Goal: Information Seeking & Learning: Learn about a topic

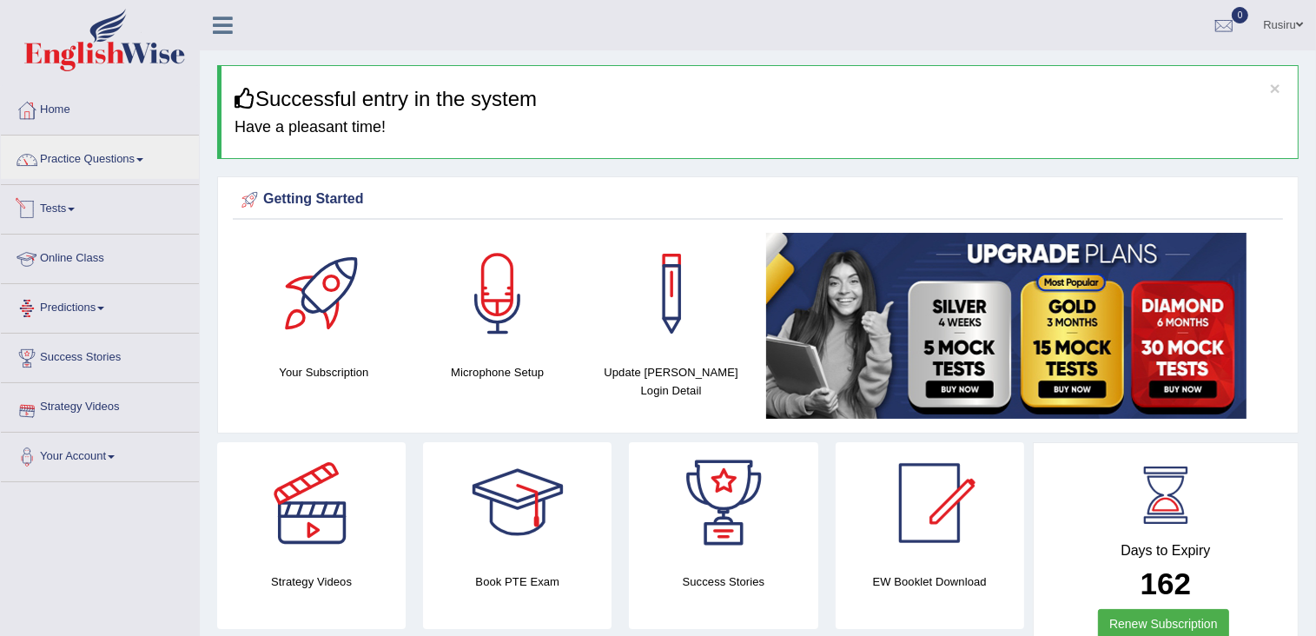
click at [96, 208] on link "Tests" at bounding box center [100, 206] width 198 height 43
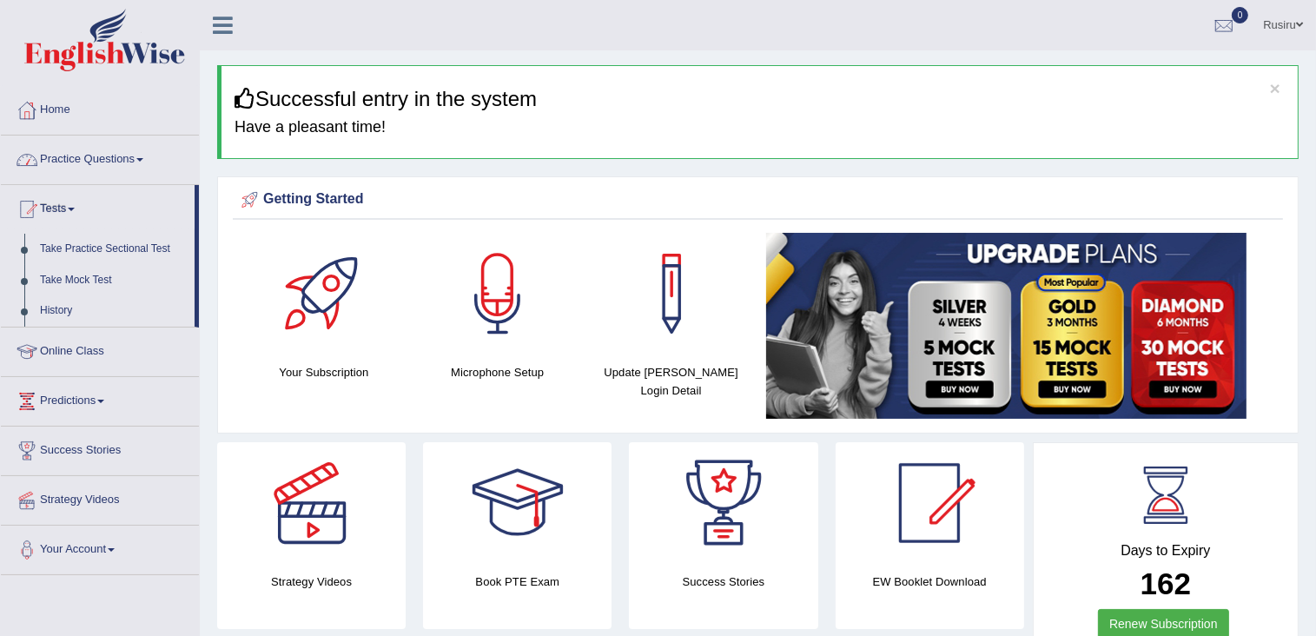
click at [104, 159] on link "Practice Questions" at bounding box center [100, 157] width 198 height 43
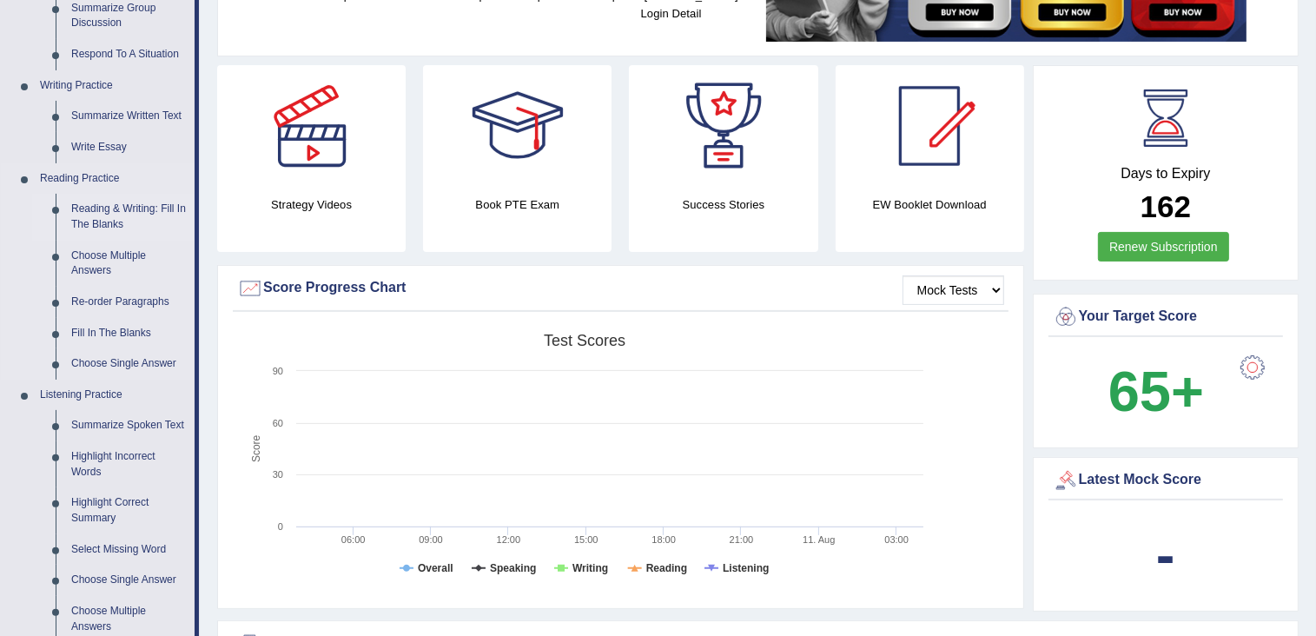
scroll to position [261, 0]
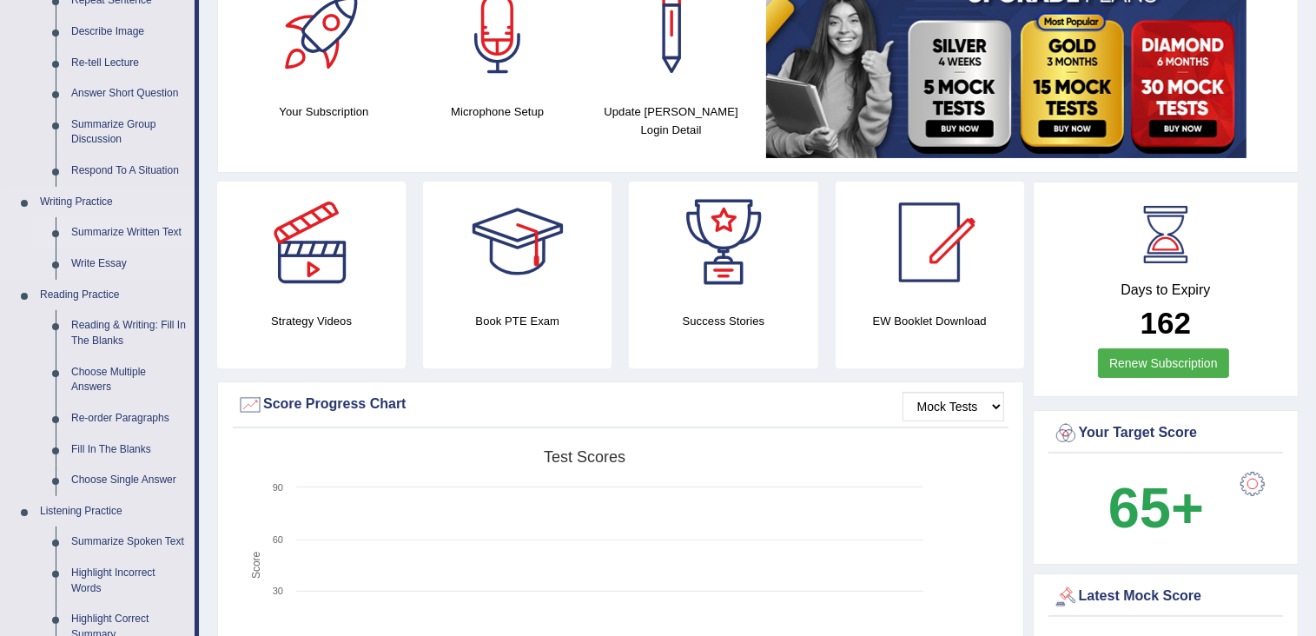
click at [113, 235] on link "Summarize Written Text" at bounding box center [128, 232] width 131 height 31
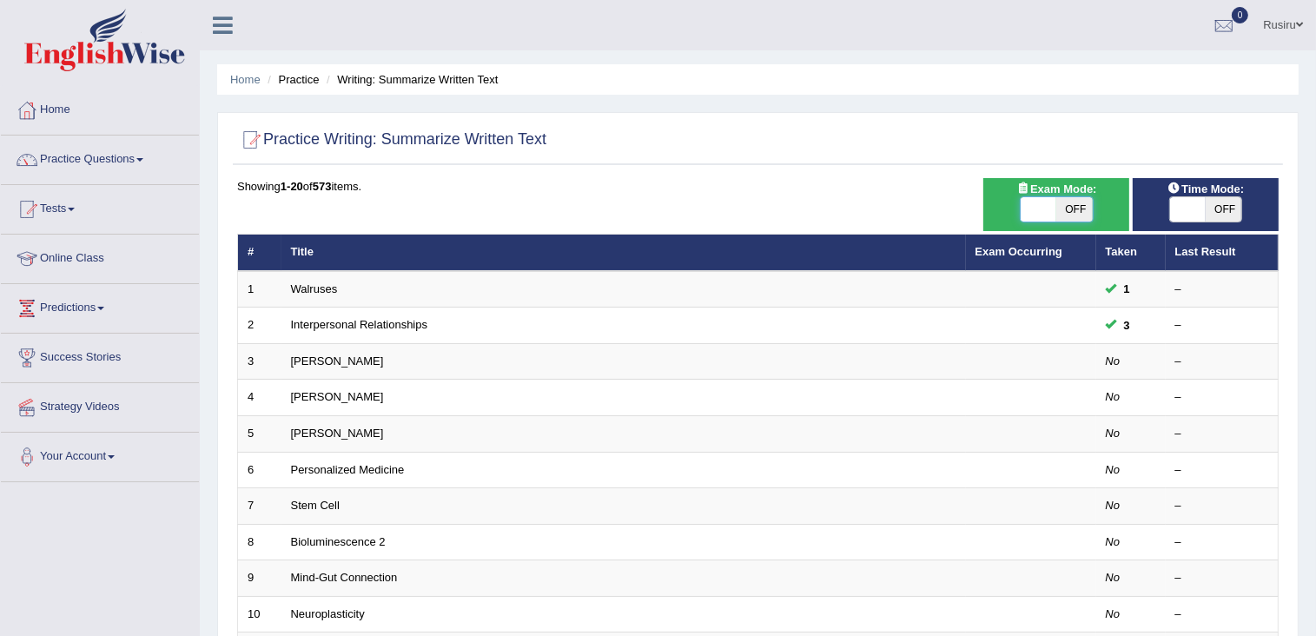
click at [1049, 206] on span at bounding box center [1039, 209] width 36 height 24
checkbox input "true"
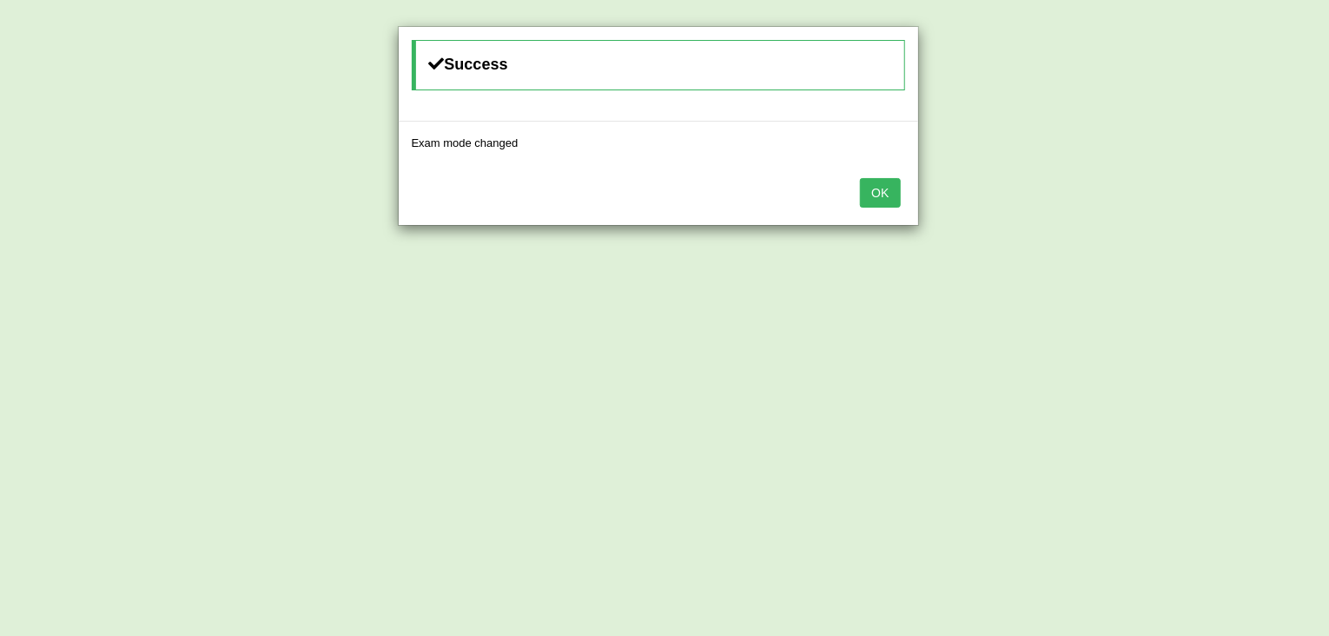
click at [883, 200] on button "OK" at bounding box center [880, 193] width 40 height 30
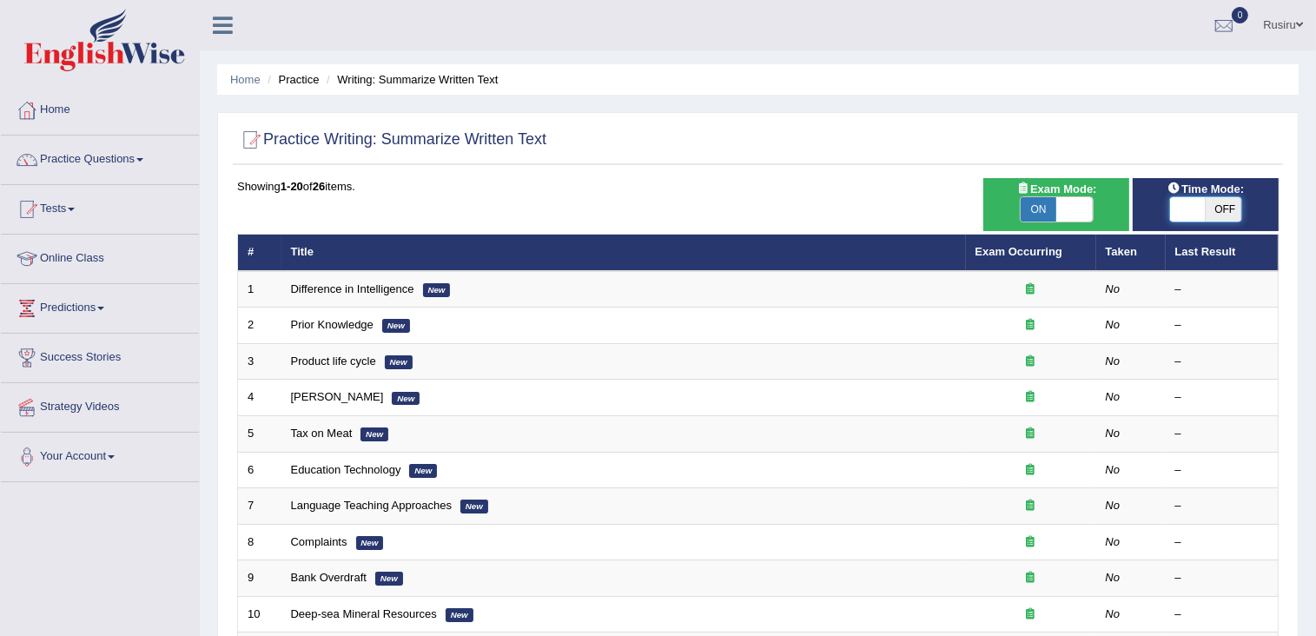
click at [1180, 215] on span at bounding box center [1188, 209] width 36 height 24
checkbox input "true"
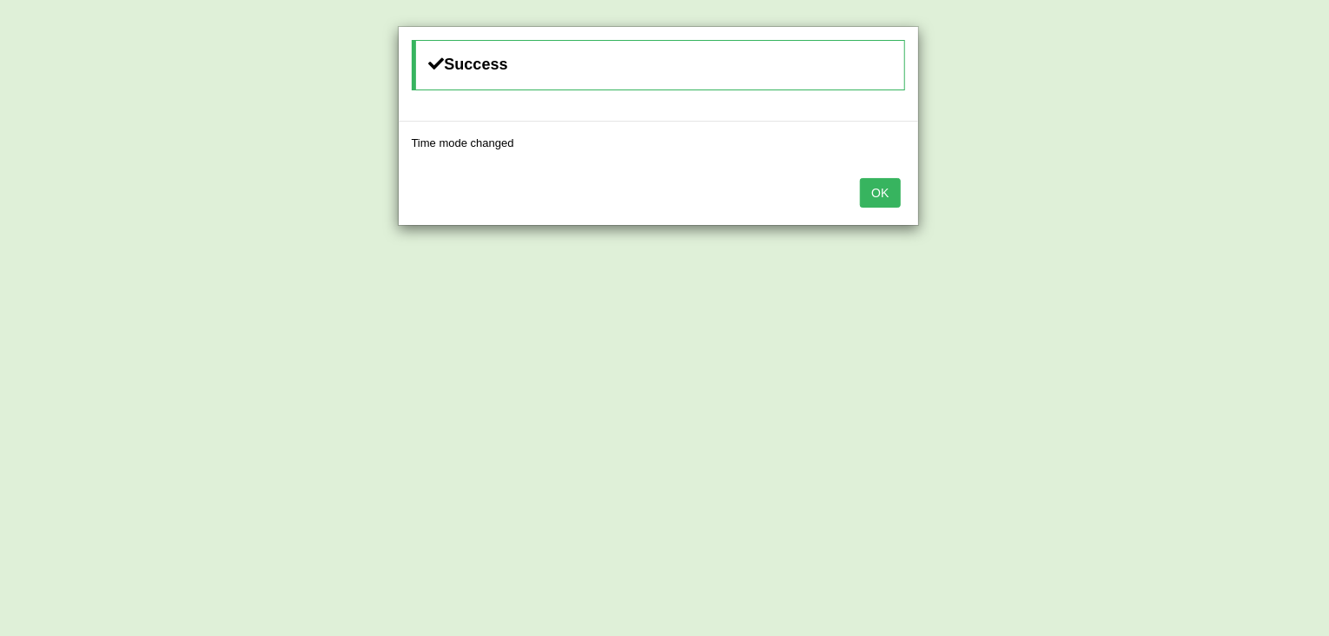
click at [871, 203] on button "OK" at bounding box center [880, 193] width 40 height 30
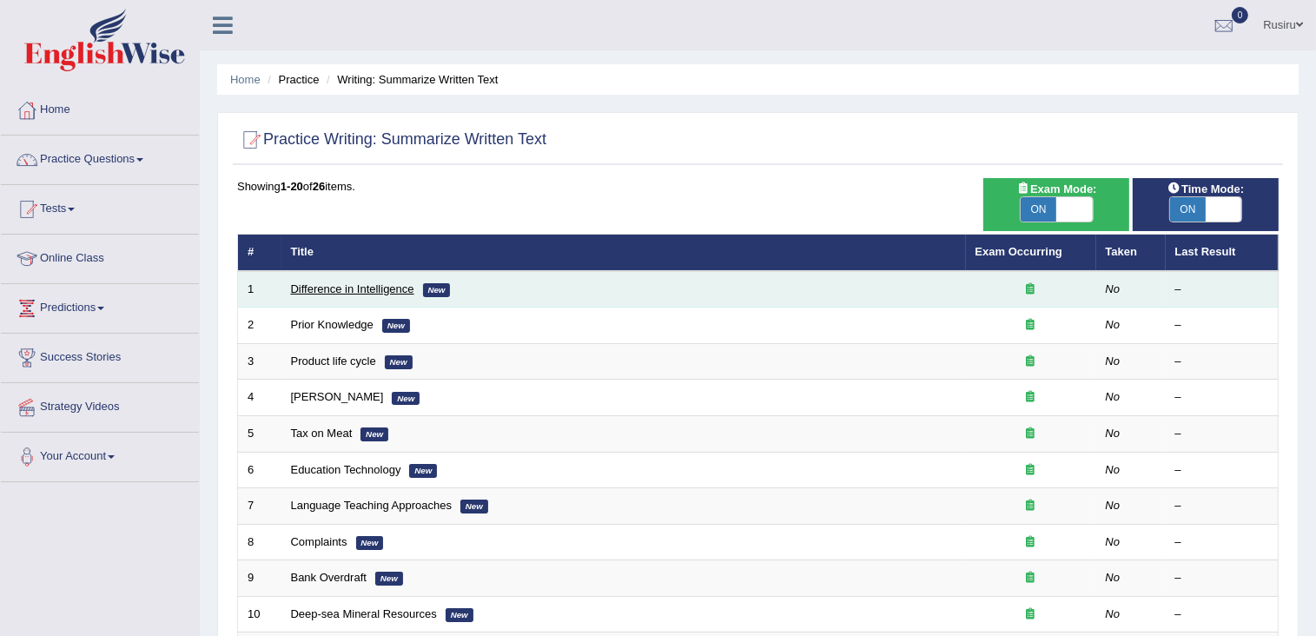
click at [372, 284] on link "Difference in Intelligence" at bounding box center [352, 288] width 123 height 13
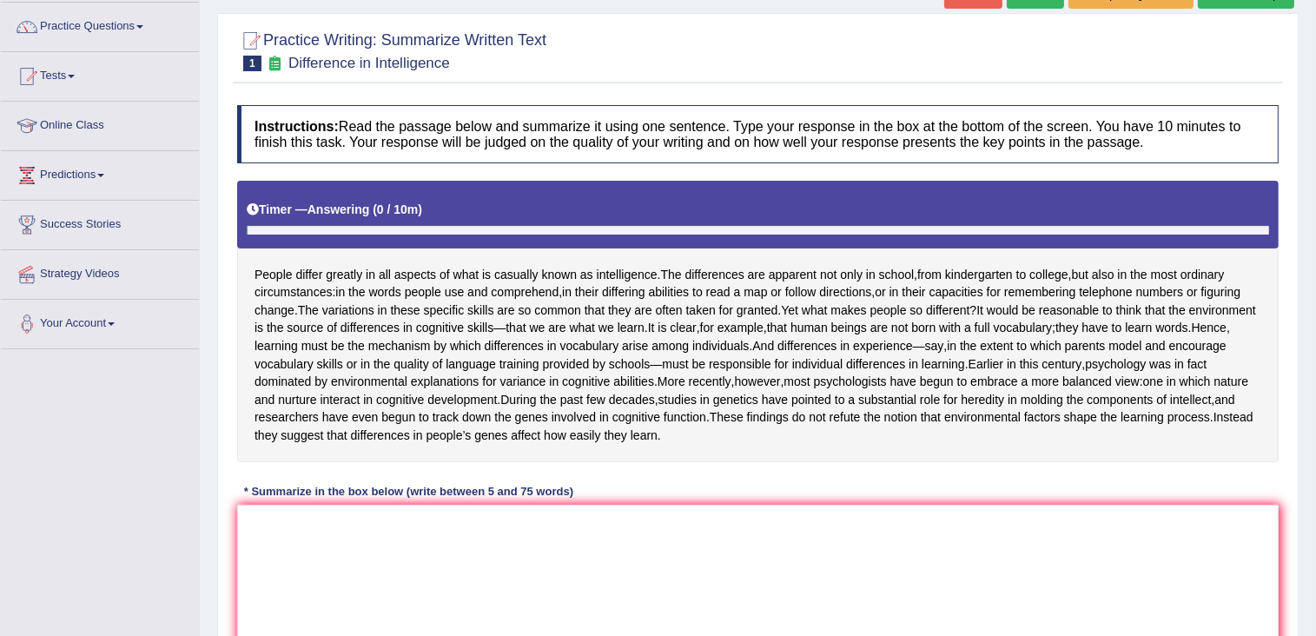
scroll to position [174, 0]
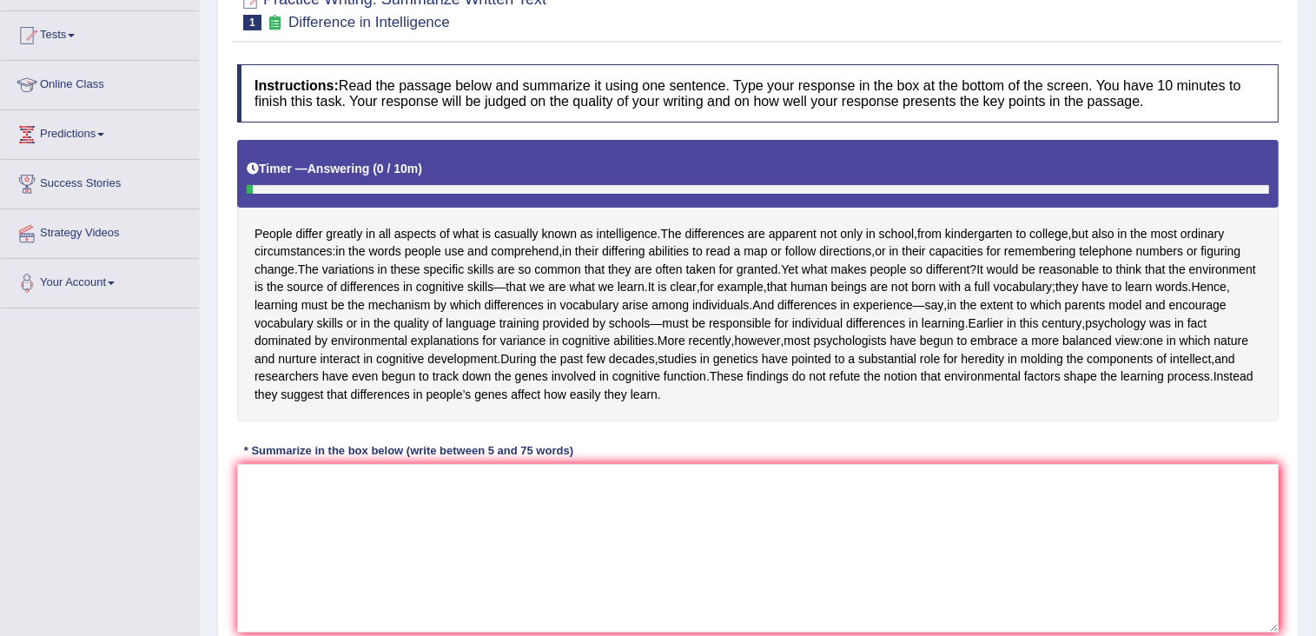
drag, startPoint x: 257, startPoint y: 227, endPoint x: 452, endPoint y: 229, distance: 194.6
click at [452, 229] on div "People differ greatly in all aspects of what is casually known as intelligence …" at bounding box center [758, 280] width 1042 height 281
drag, startPoint x: 255, startPoint y: 228, endPoint x: 335, endPoint y: 229, distance: 80.8
click at [335, 229] on div "People differ greatly in all aspects of what is casually known as intelligence …" at bounding box center [758, 280] width 1042 height 281
click at [255, 225] on span "People" at bounding box center [274, 234] width 38 height 18
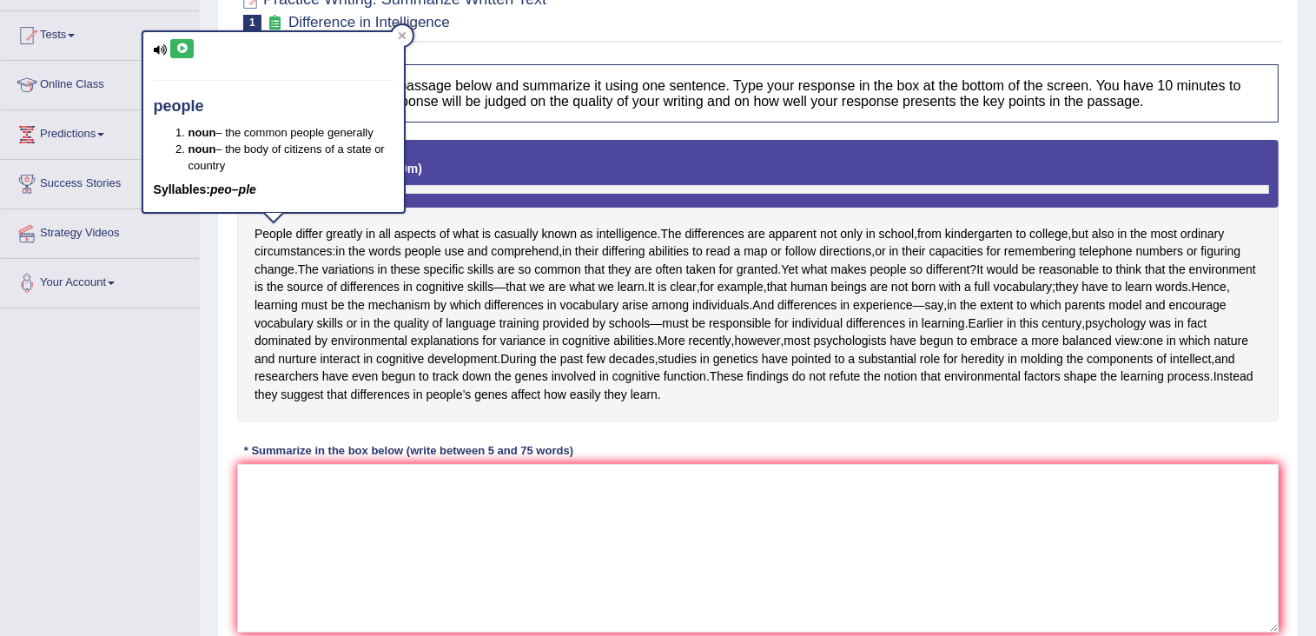
click at [242, 267] on div "People differ greatly in all aspects of what is casually known as intelligence …" at bounding box center [758, 280] width 1042 height 281
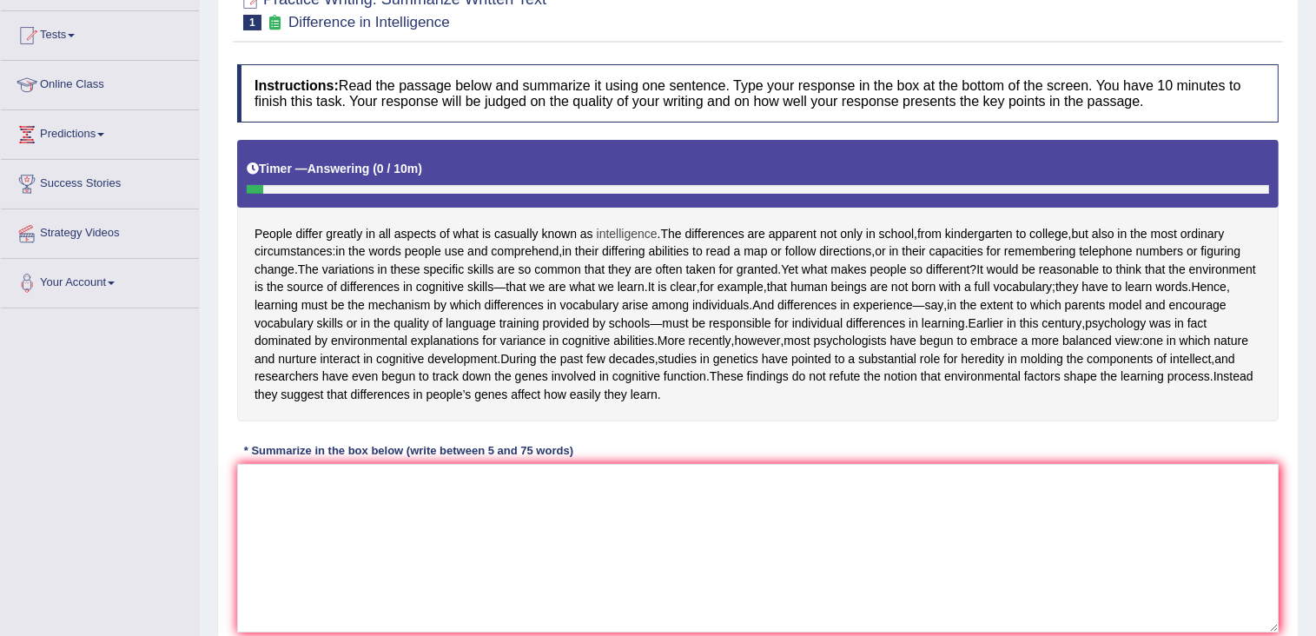
drag, startPoint x: 260, startPoint y: 229, endPoint x: 650, endPoint y: 237, distance: 390.1
click at [650, 237] on div "People differ greatly in all aspects of what is casually known as intelligence …" at bounding box center [758, 280] width 1042 height 281
drag, startPoint x: 261, startPoint y: 301, endPoint x: 668, endPoint y: 308, distance: 407.4
click at [668, 308] on div "People differ greatly in all aspects of what is casually known as intelligence …" at bounding box center [758, 280] width 1042 height 281
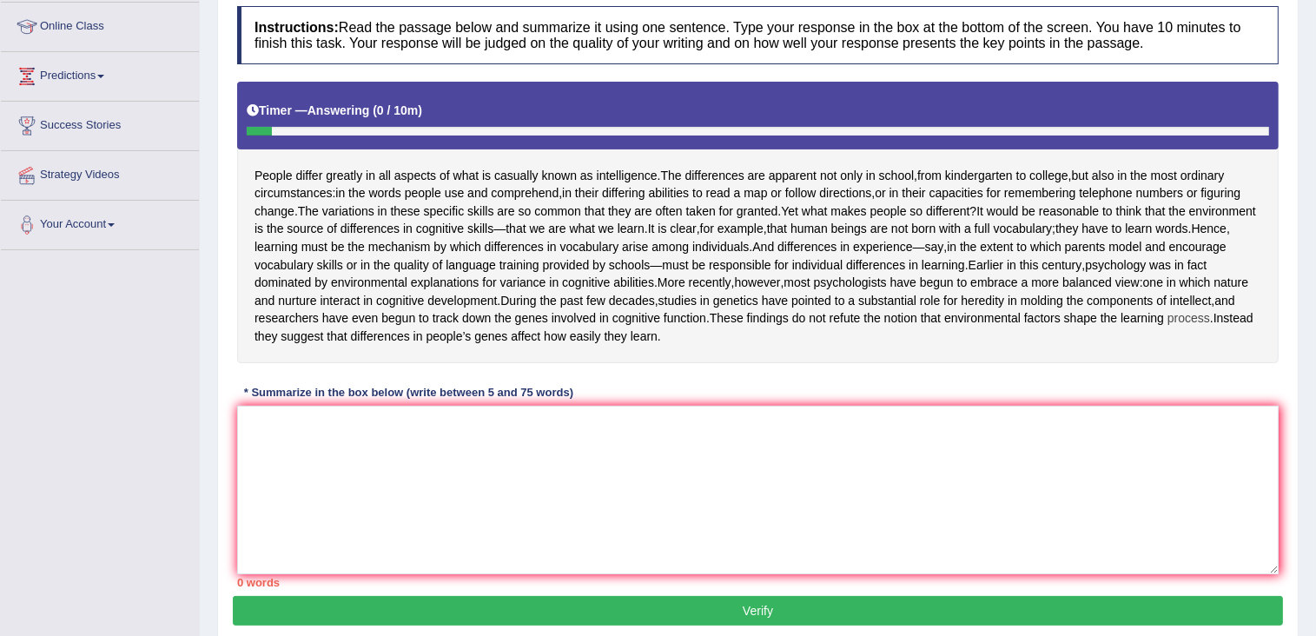
scroll to position [330, 0]
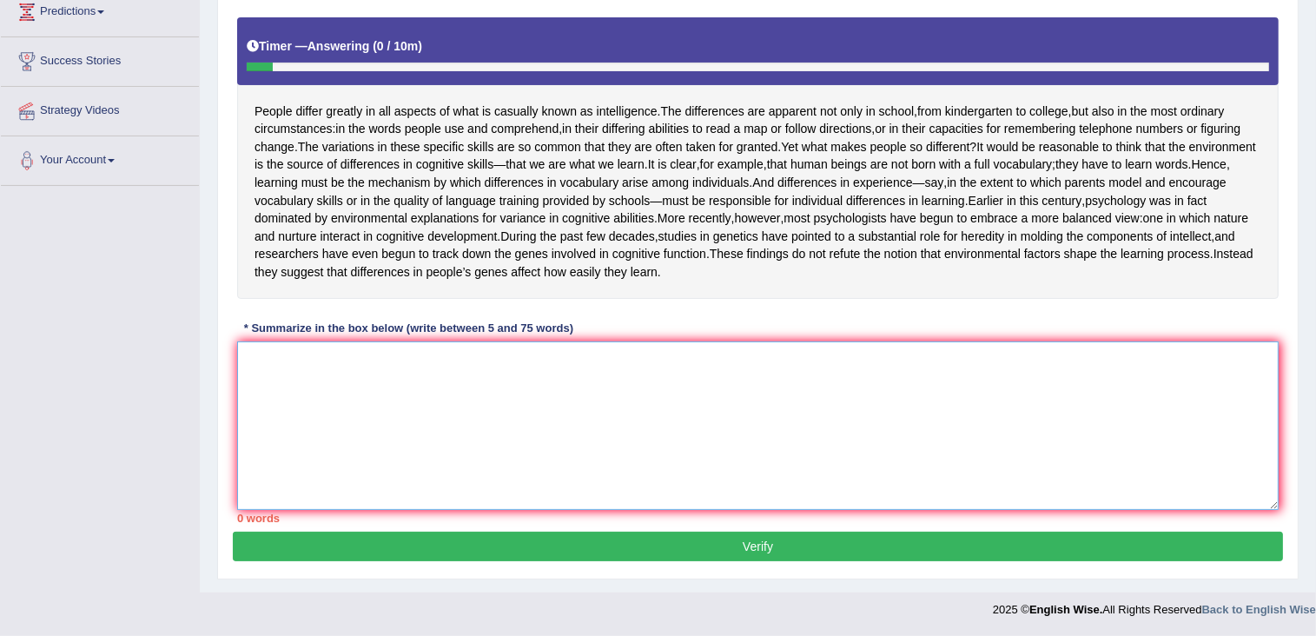
click at [355, 469] on textarea at bounding box center [758, 425] width 1042 height 169
drag, startPoint x: 266, startPoint y: 75, endPoint x: 986, endPoint y: 281, distance: 749.2
click at [986, 281] on div "People differ greatly in all aspects of what is casually known as intelligence …" at bounding box center [758, 157] width 1042 height 281
click at [0, 278] on html "Toggle navigation Home Practice Questions Speaking Practice Read Aloud Repeat S…" at bounding box center [658, 22] width 1316 height 636
click at [0, 120] on html "Toggle navigation Home Practice Questions Speaking Practice Read Aloud Repeat S…" at bounding box center [658, 22] width 1316 height 636
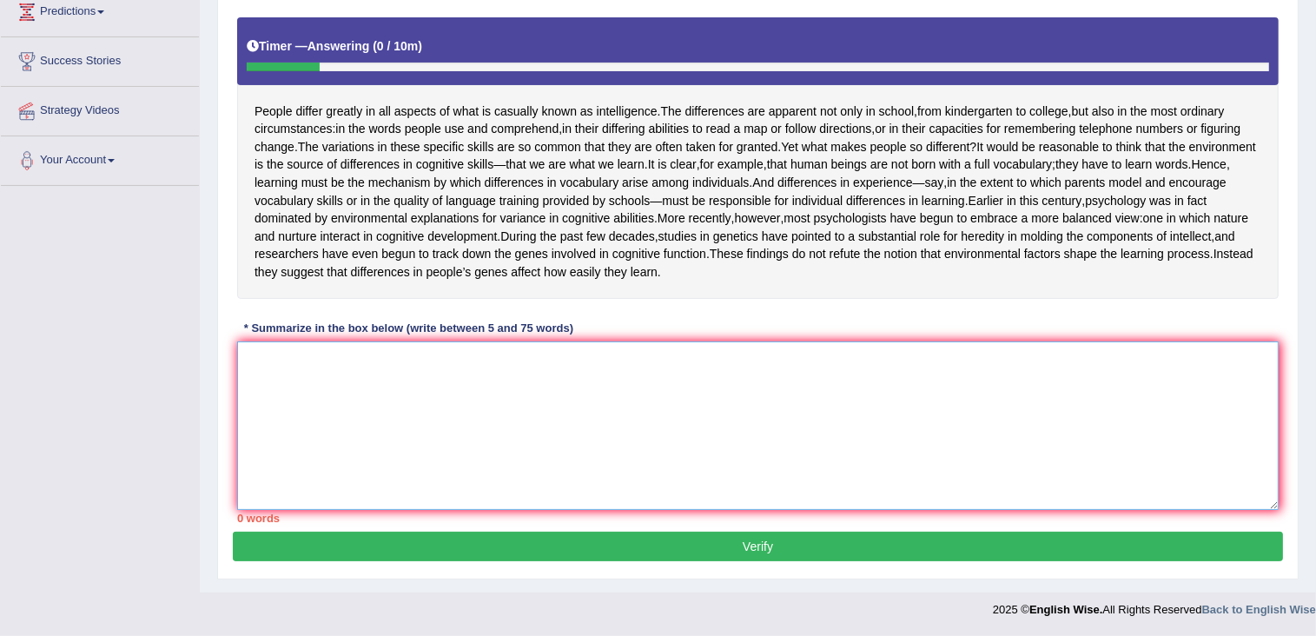
click at [432, 384] on textarea at bounding box center [758, 425] width 1042 height 169
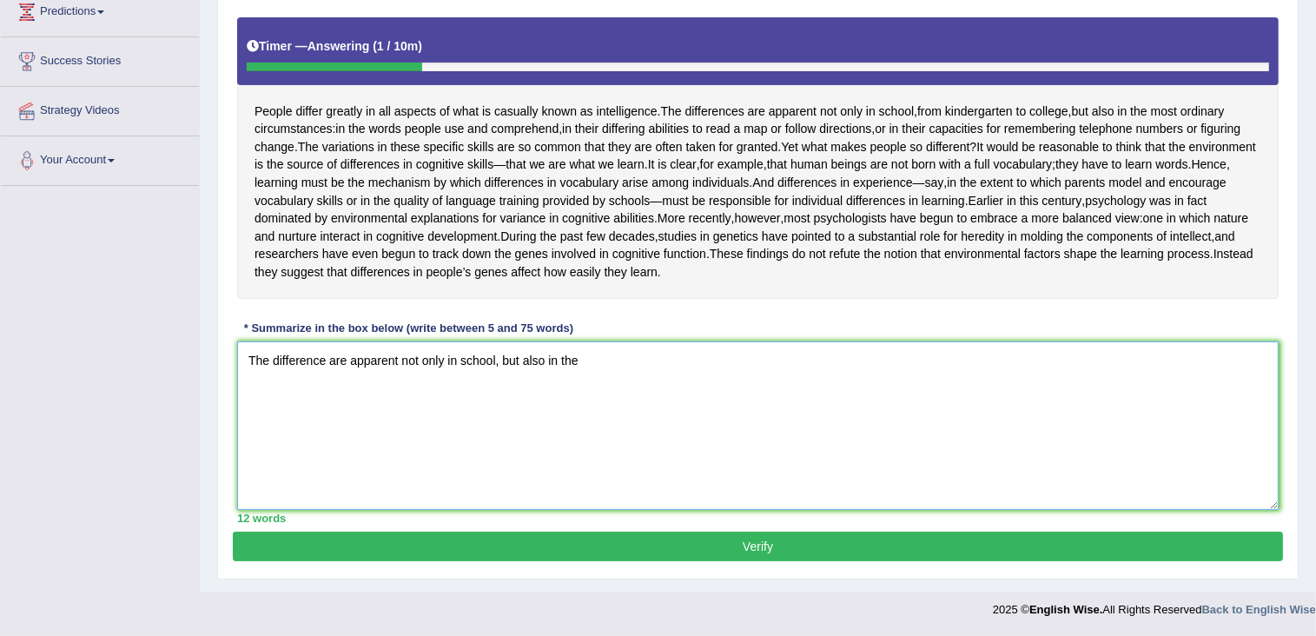
drag, startPoint x: 611, startPoint y: 357, endPoint x: 249, endPoint y: 360, distance: 361.4
click at [249, 360] on textarea "The difference are apparent not only in school, but also in the" at bounding box center [758, 425] width 1042 height 169
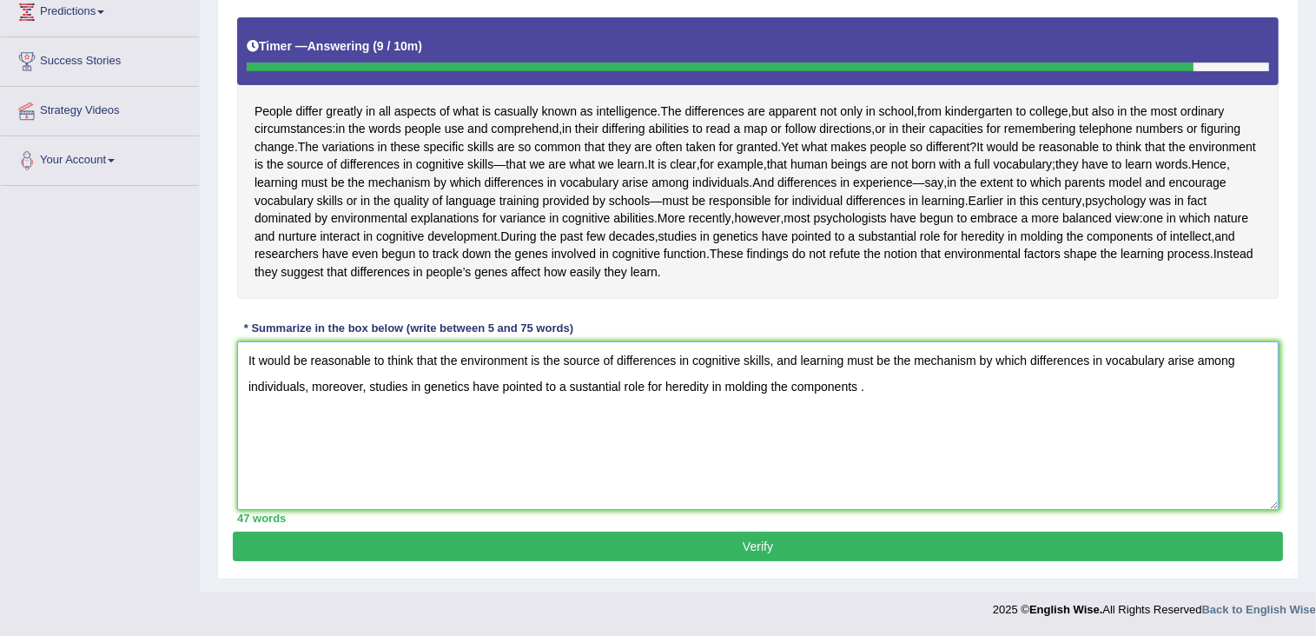
type textarea "It would be reasonable to think that the environment is the source of differenc…"
click at [756, 538] on button "Verify" at bounding box center [758, 547] width 1050 height 30
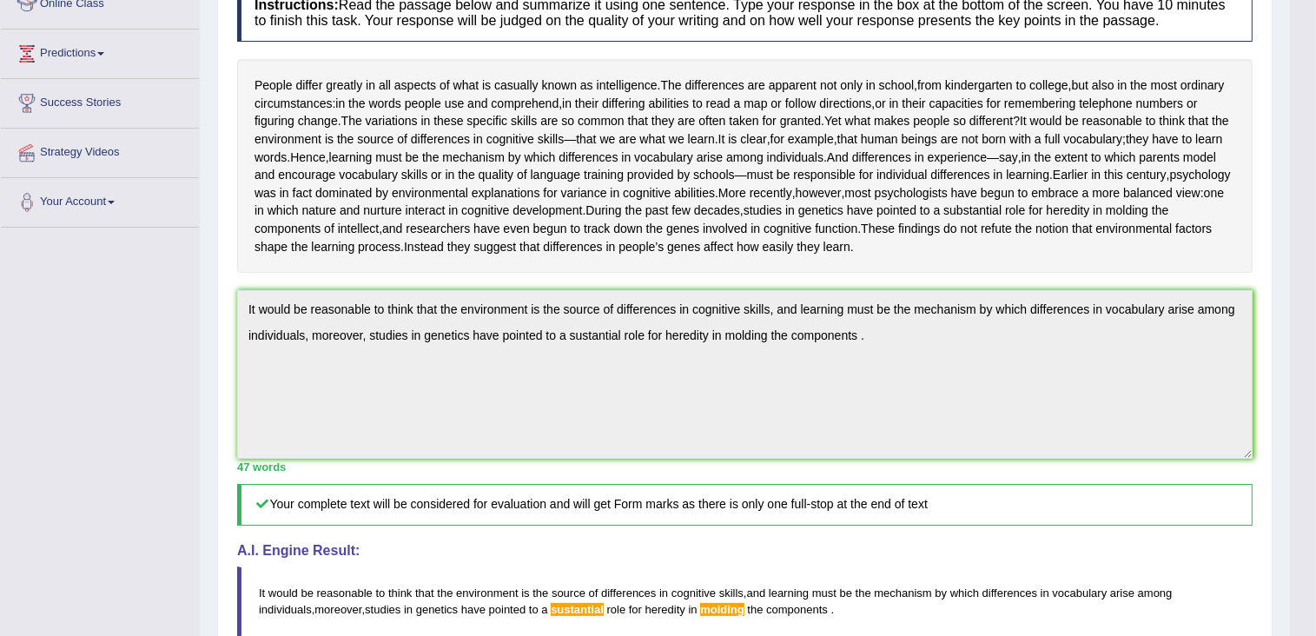
scroll to position [0, 0]
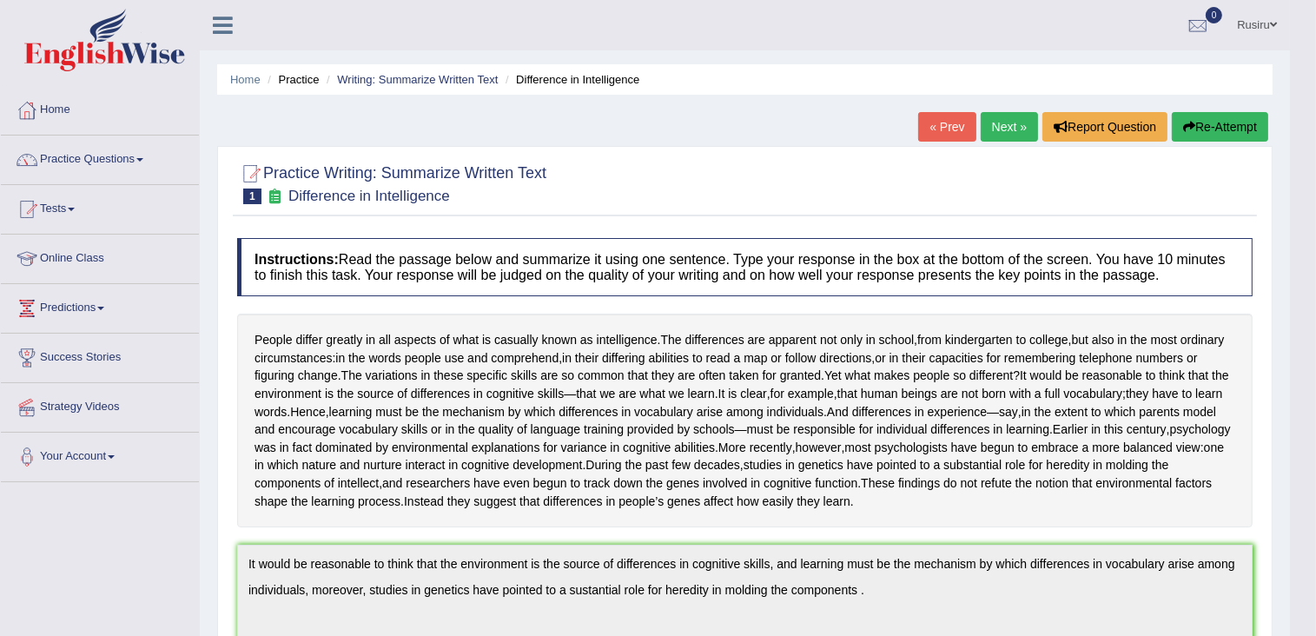
click at [1244, 128] on button "Re-Attempt" at bounding box center [1220, 127] width 96 height 30
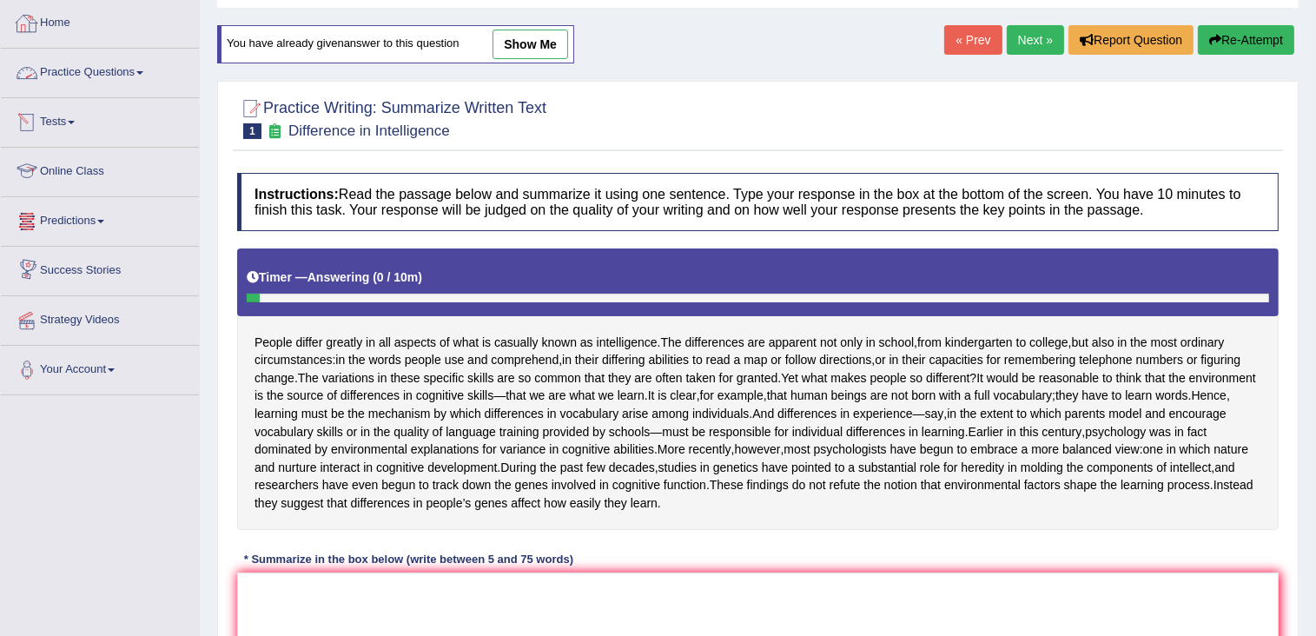
scroll to position [261, 0]
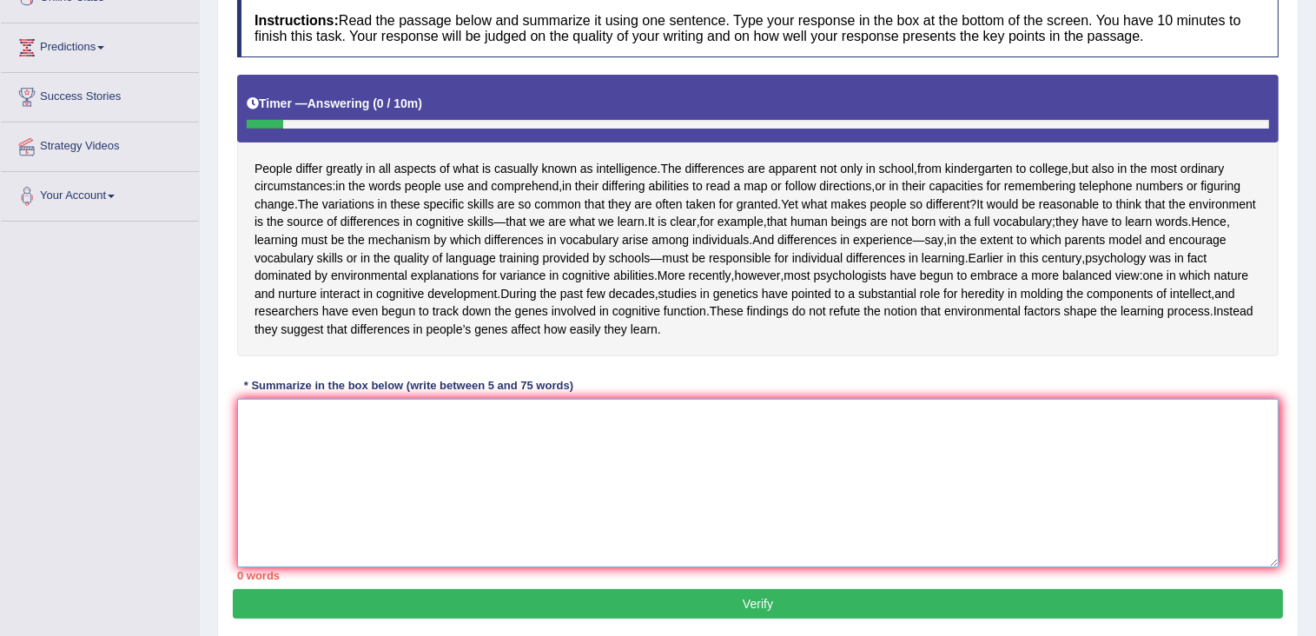
click at [292, 559] on textarea at bounding box center [758, 483] width 1042 height 169
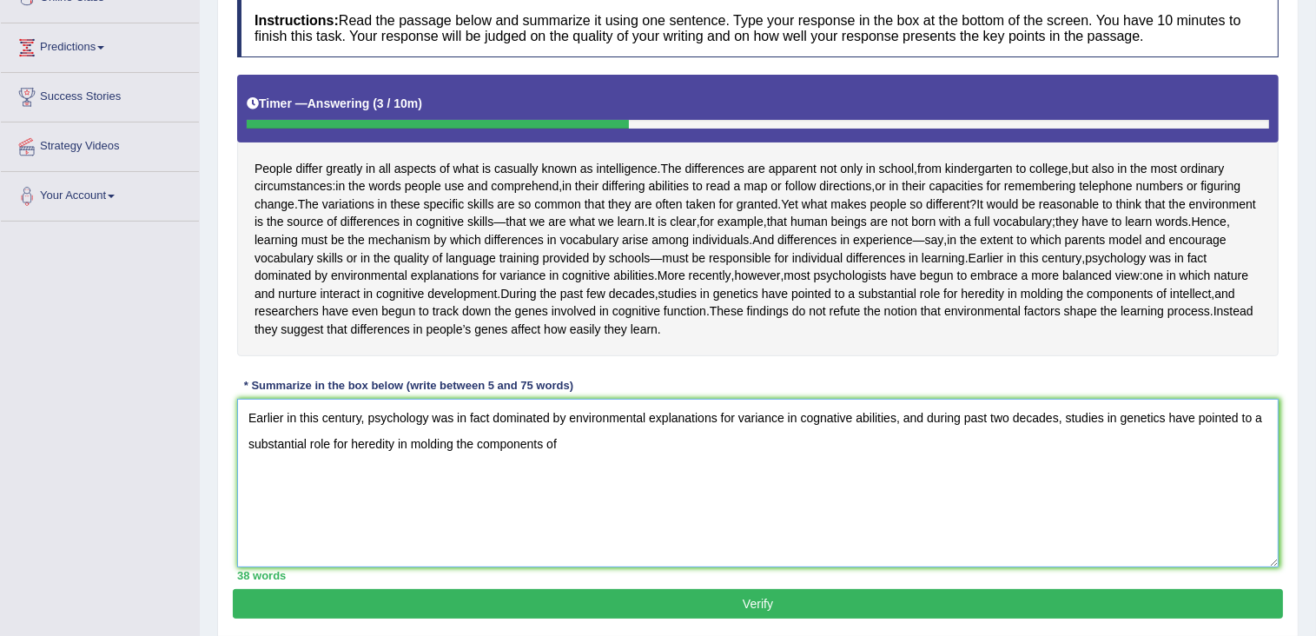
click at [540, 483] on textarea "Earlier in this century, psychology was in fact dominated by environmental expl…" at bounding box center [758, 483] width 1042 height 169
drag, startPoint x: 567, startPoint y: 485, endPoint x: 205, endPoint y: 428, distance: 366.6
click at [205, 428] on div "Home Practice Writing: Summarize Written Text Difference in Intelligence You ha…" at bounding box center [758, 194] width 1116 height 910
click at [933, 524] on textarea "Earlier in this century, psychology was in fact dominated by environmental expl…" at bounding box center [758, 483] width 1042 height 169
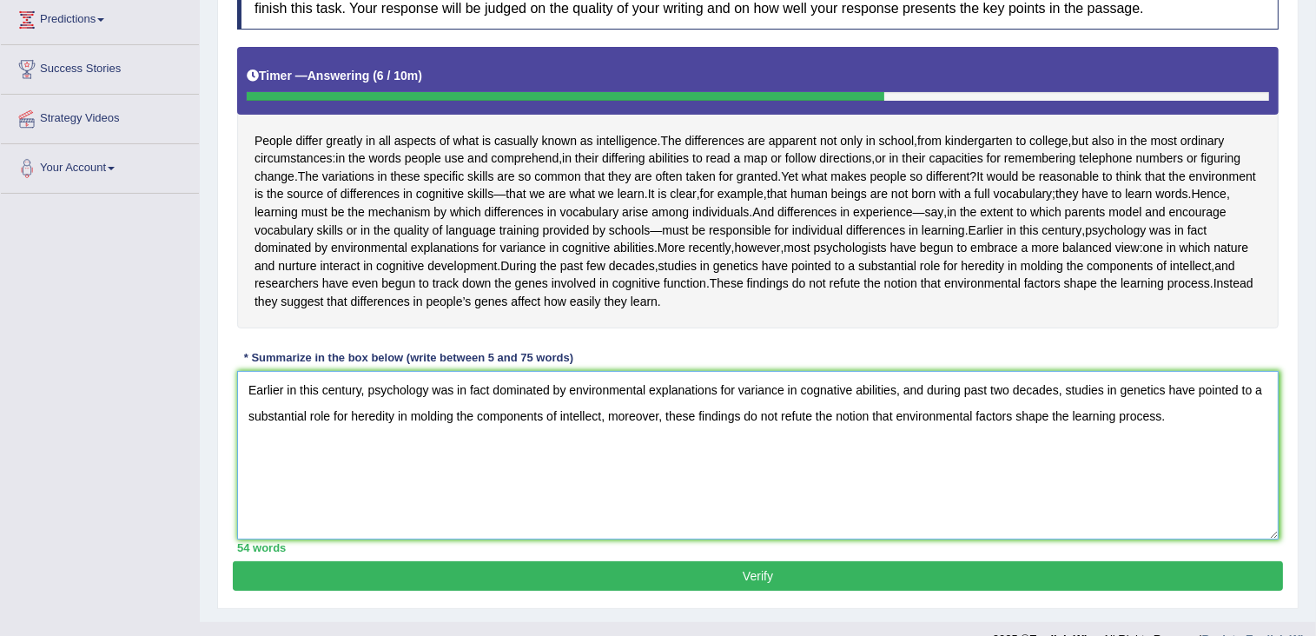
scroll to position [347, 0]
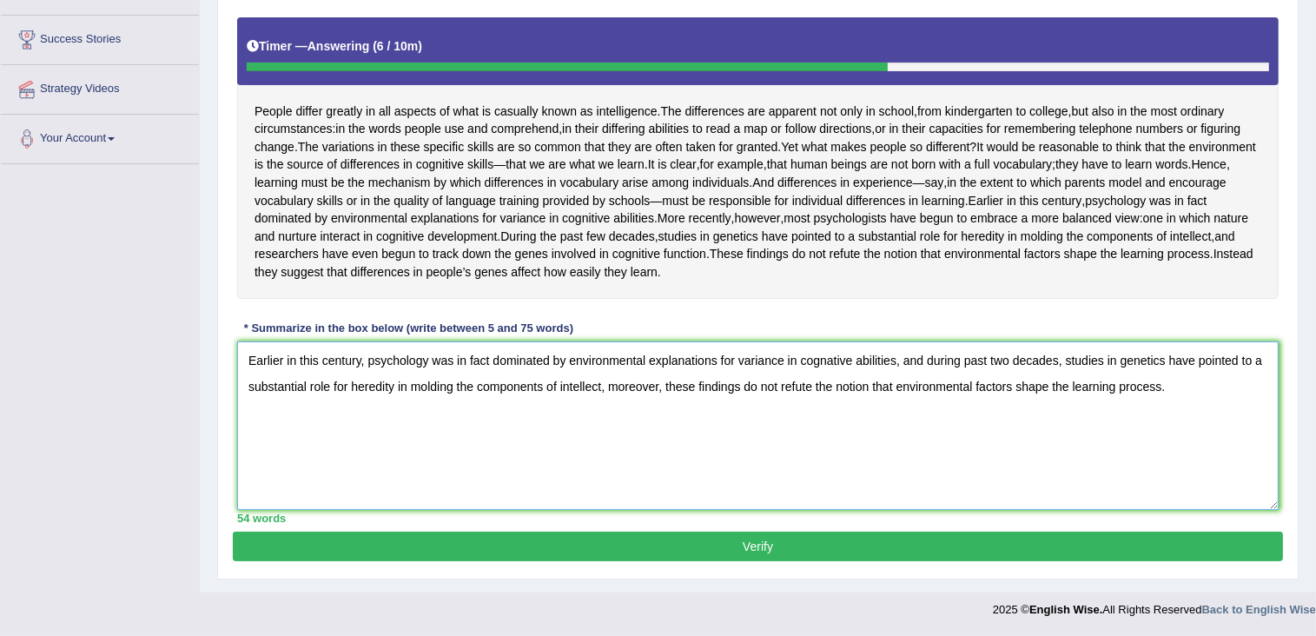
type textarea "Earlier in this century, psychology was in fact dominated by environmental expl…"
click at [420, 552] on button "Verify" at bounding box center [758, 547] width 1050 height 30
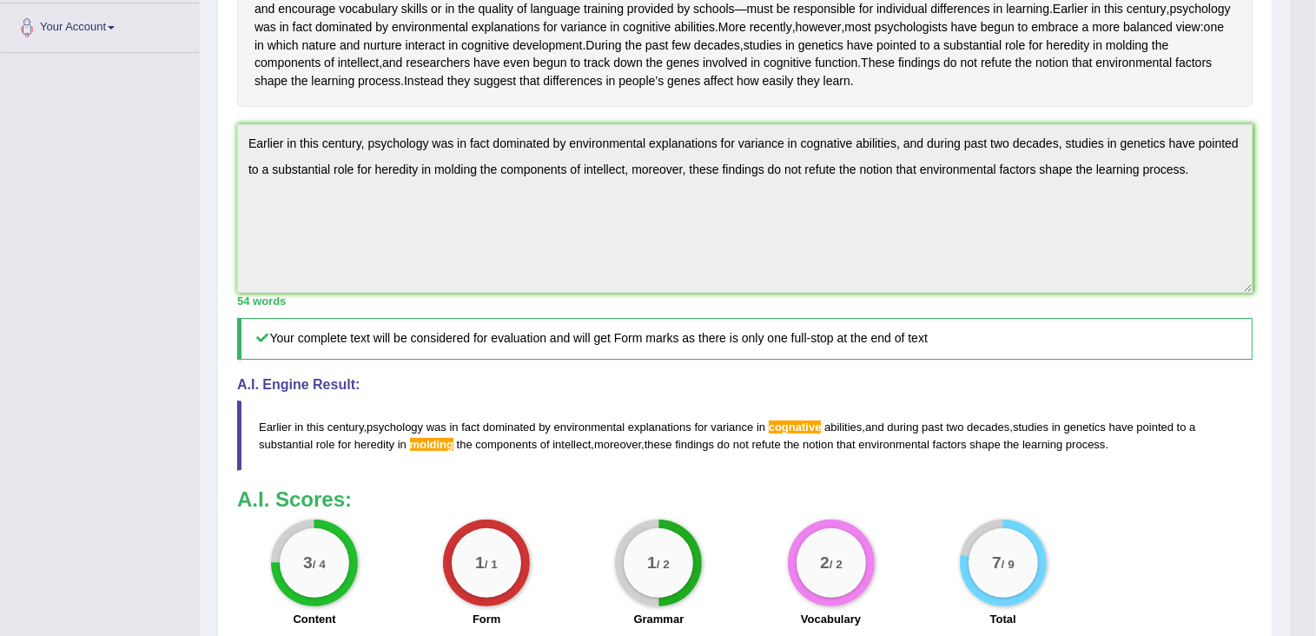
scroll to position [450, 0]
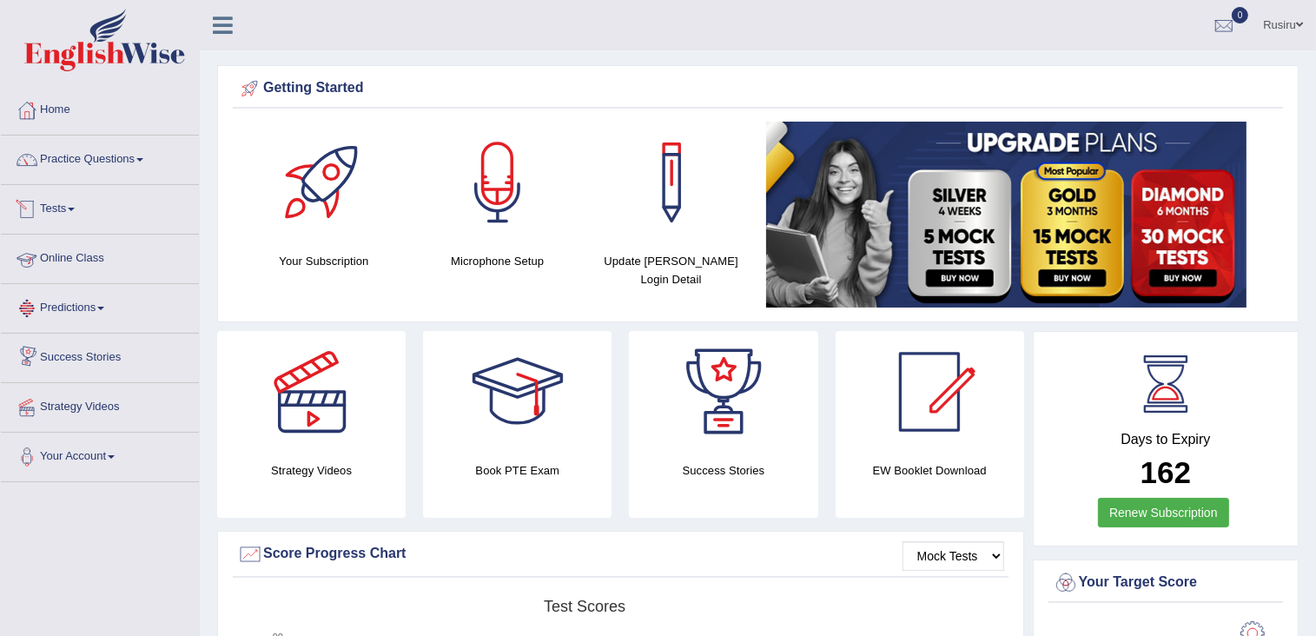
click at [73, 210] on link "Tests" at bounding box center [100, 206] width 198 height 43
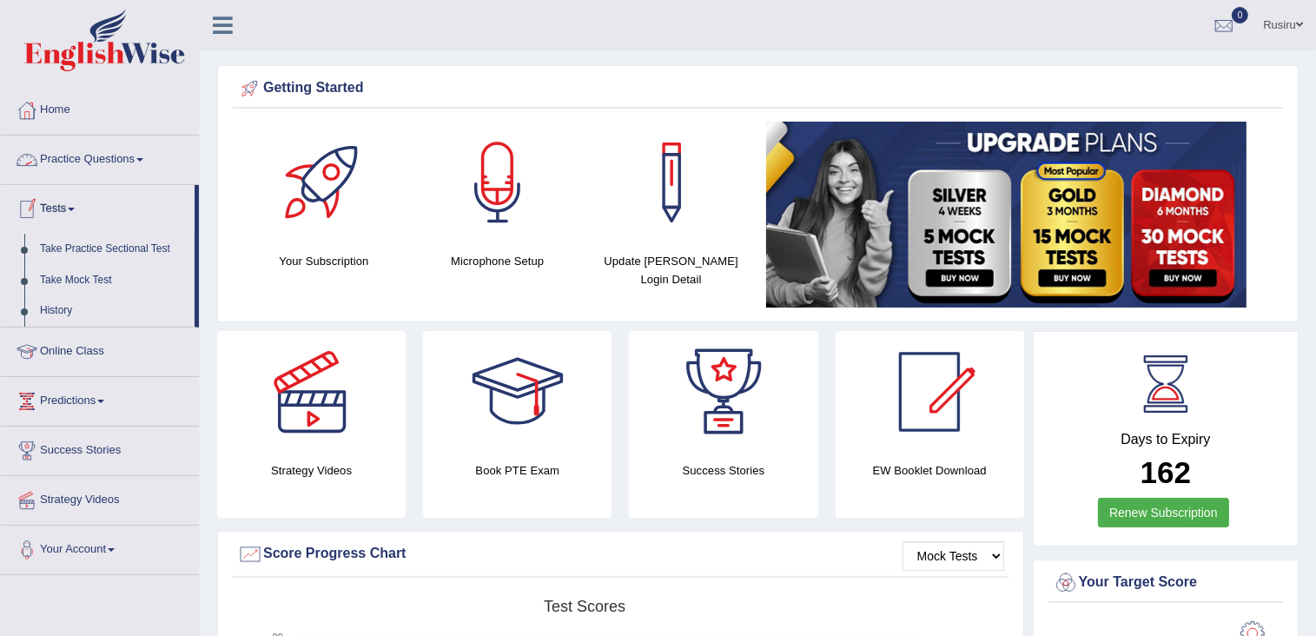
click at [73, 162] on link "Practice Questions" at bounding box center [100, 157] width 198 height 43
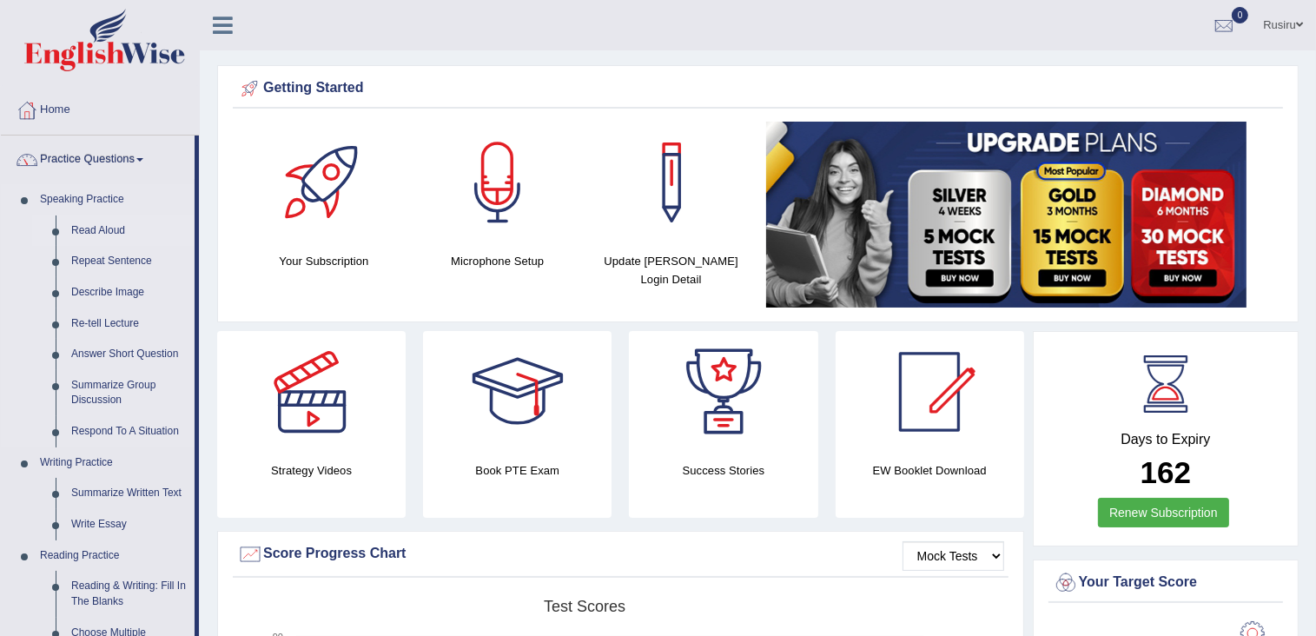
click at [91, 225] on link "Read Aloud" at bounding box center [128, 230] width 131 height 31
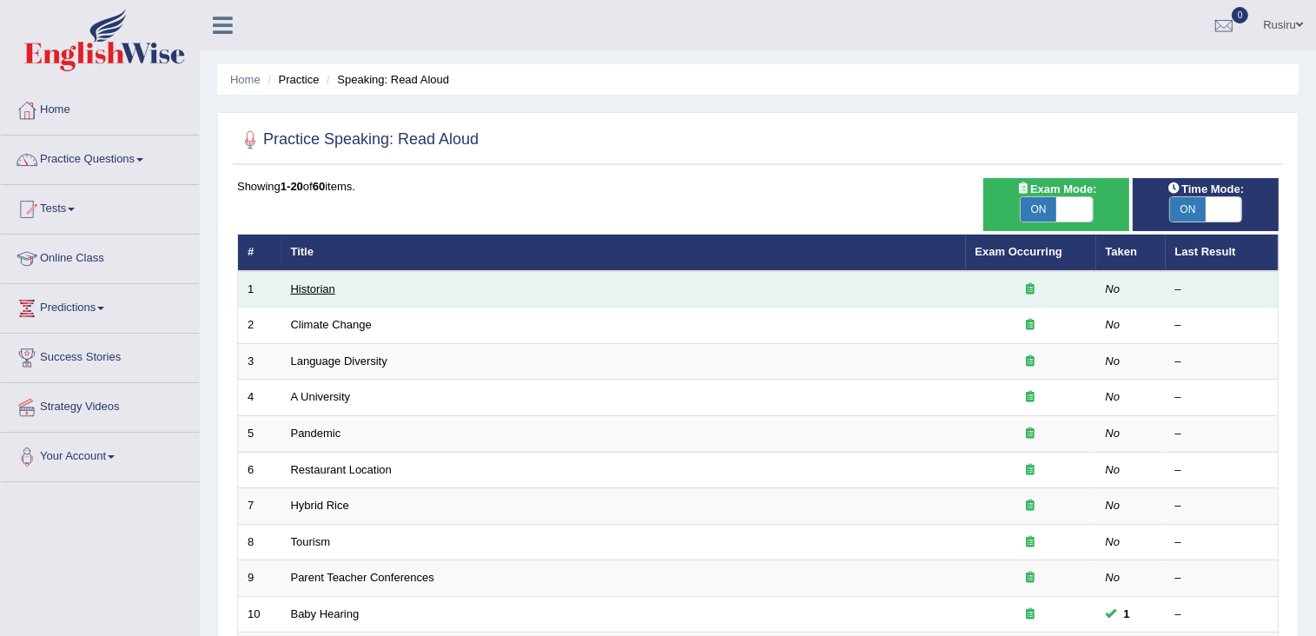
click at [314, 290] on link "Historian" at bounding box center [313, 288] width 44 height 13
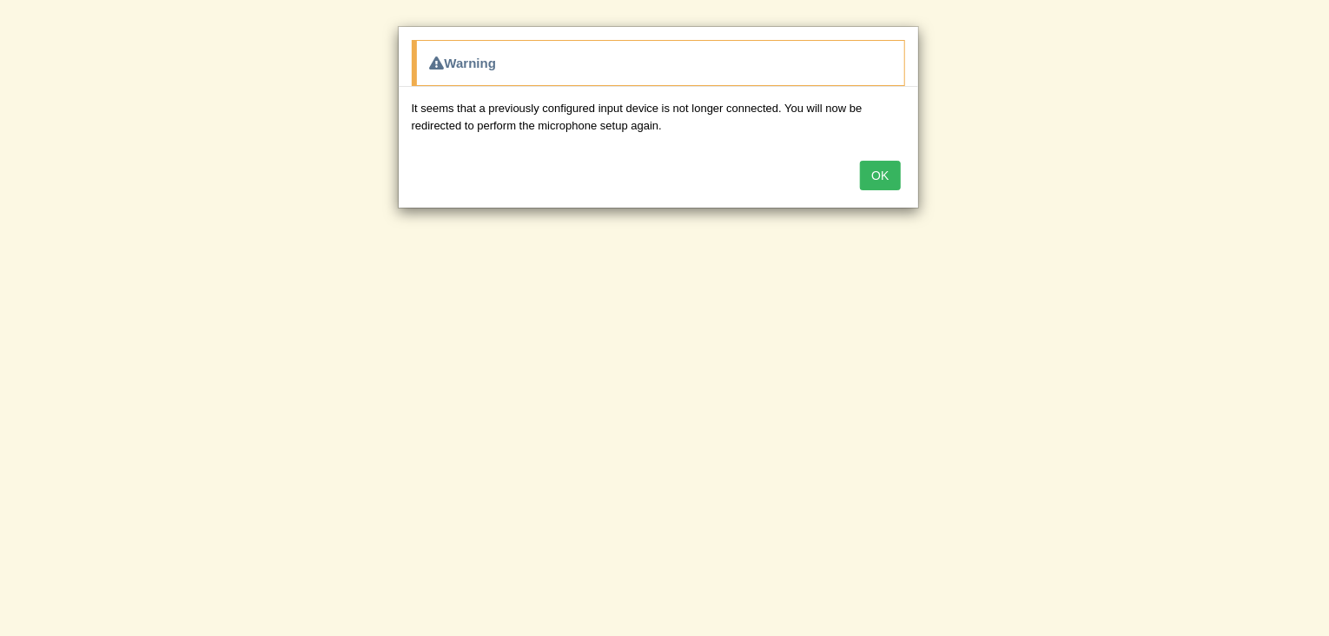
click at [883, 176] on button "OK" at bounding box center [880, 176] width 40 height 30
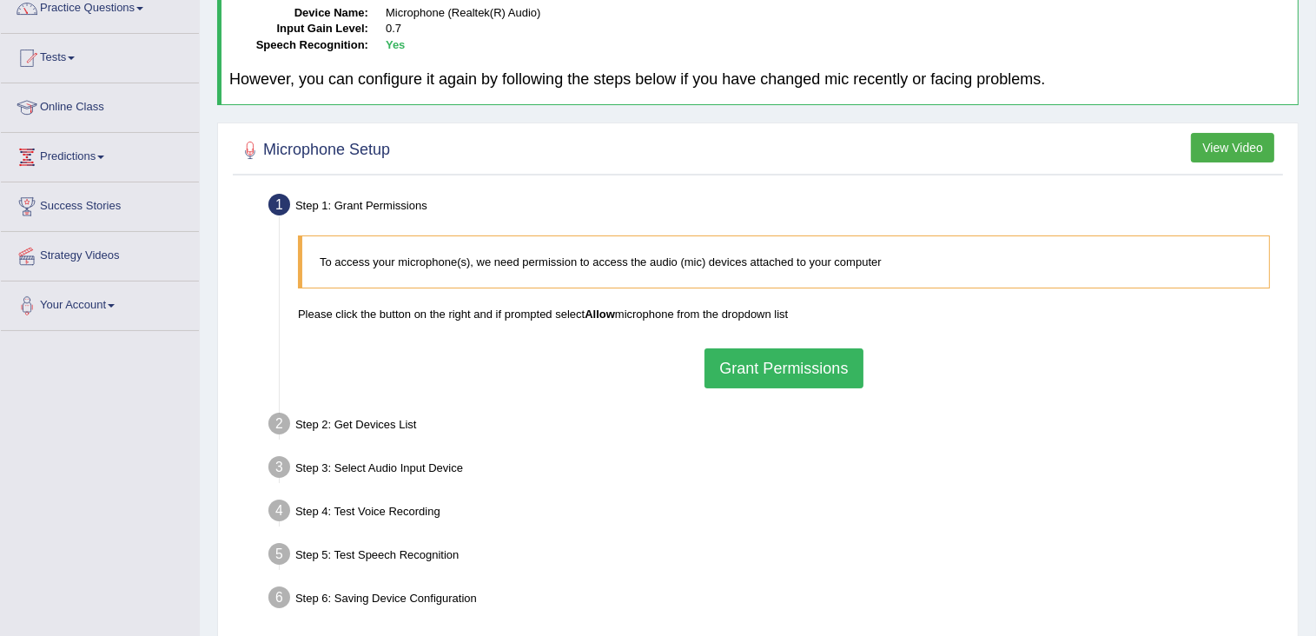
scroll to position [149, 0]
click at [764, 384] on button "Grant Permissions" at bounding box center [783, 370] width 158 height 40
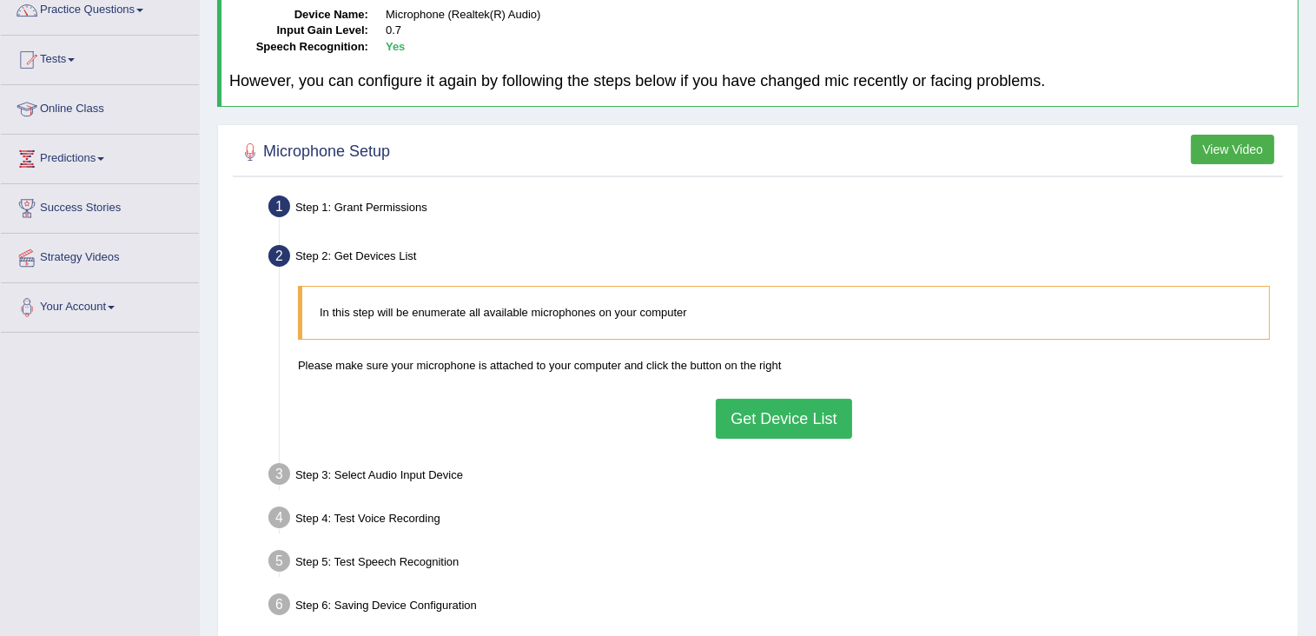
click at [797, 422] on button "Get Device List" at bounding box center [784, 419] width 136 height 40
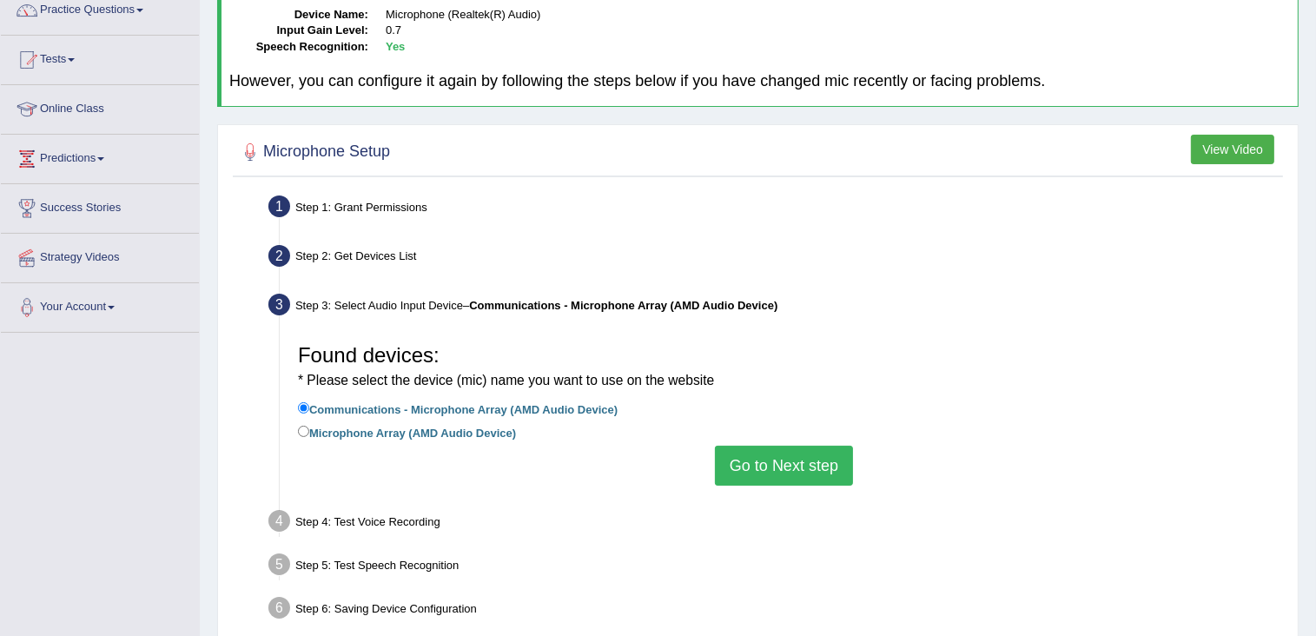
click at [755, 453] on button "Go to Next step" at bounding box center [784, 466] width 138 height 40
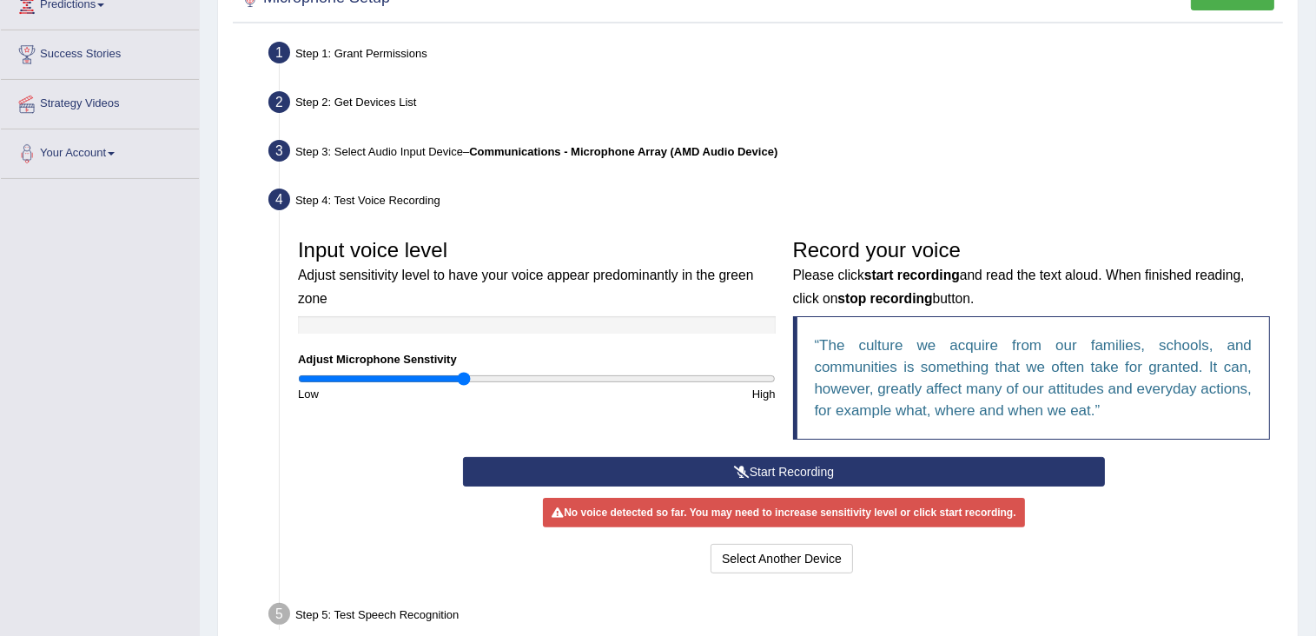
scroll to position [327, 0]
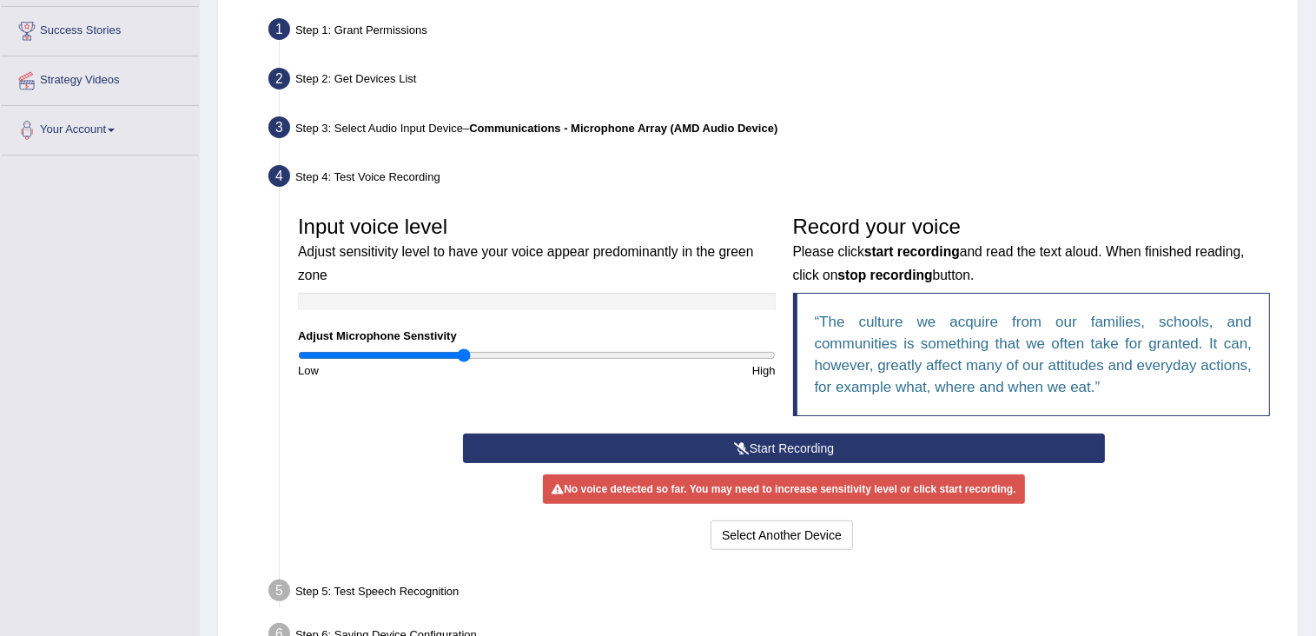
click at [756, 445] on button "Start Recording" at bounding box center [784, 448] width 642 height 30
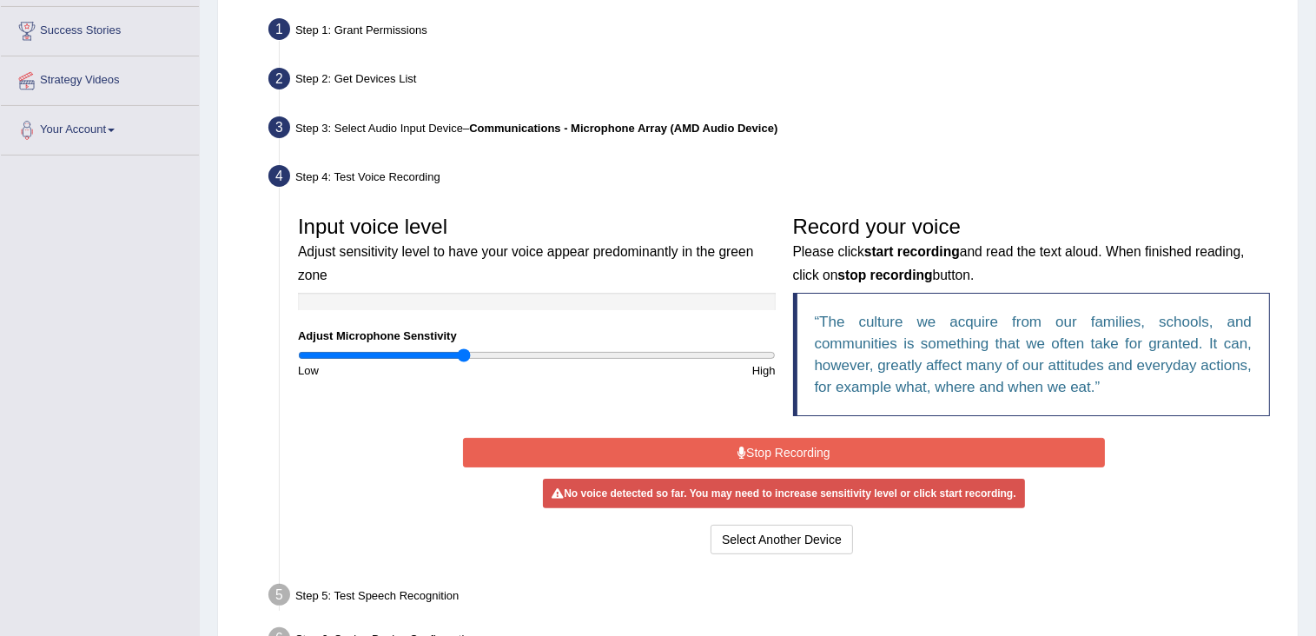
click at [756, 445] on button "Stop Recording" at bounding box center [784, 453] width 642 height 30
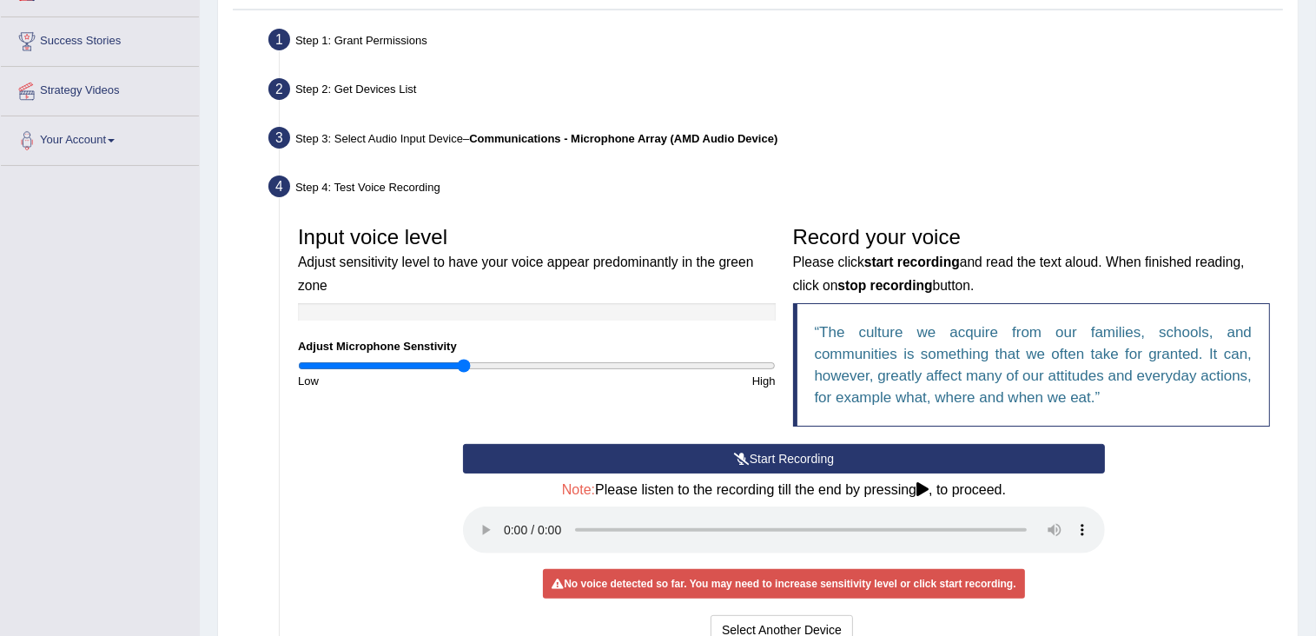
scroll to position [317, 0]
click at [724, 449] on button "Start Recording" at bounding box center [784, 458] width 642 height 30
